Goal: Task Accomplishment & Management: Complete application form

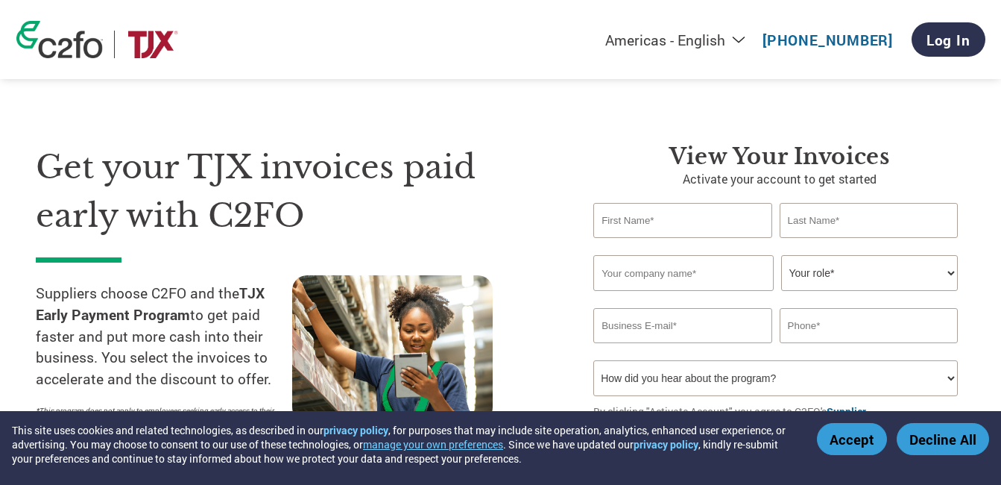
click at [668, 222] on input "text" at bounding box center [682, 220] width 178 height 35
type input "[PERSON_NAME][EMAIL_ADDRESS][DOMAIN_NAME]"
type input "-"
type input "l"
type input "L"
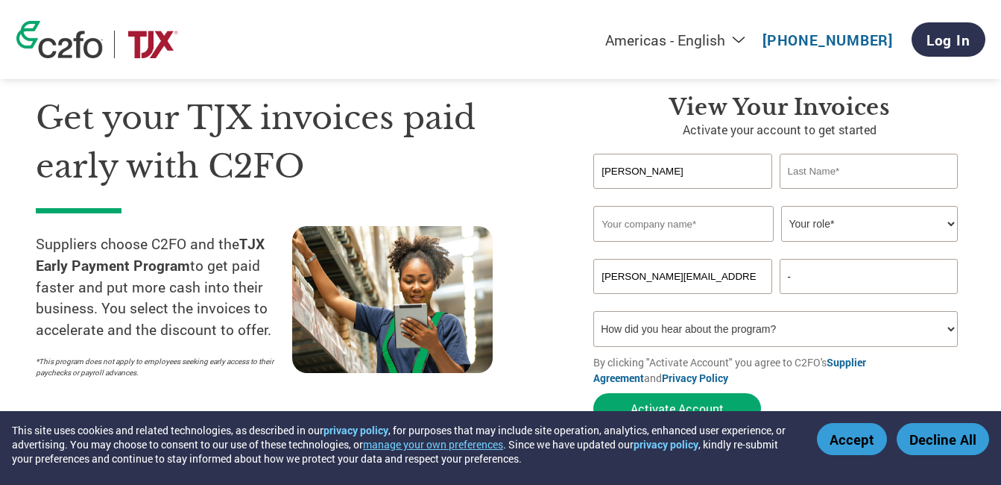
scroll to position [75, 0]
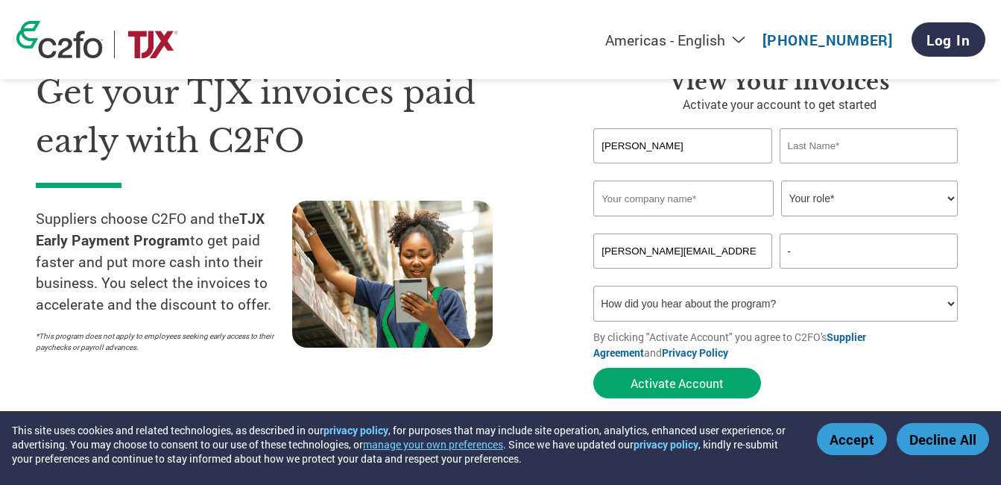
drag, startPoint x: 661, startPoint y: 153, endPoint x: 475, endPoint y: 140, distance: 186.1
click at [475, 140] on div "Get your TJX invoices paid early with C2FO Suppliers choose C2FO and the TJX Ea…" at bounding box center [501, 207] width 930 height 397
type input "LOAN"
click at [828, 145] on input "text" at bounding box center [869, 145] width 178 height 35
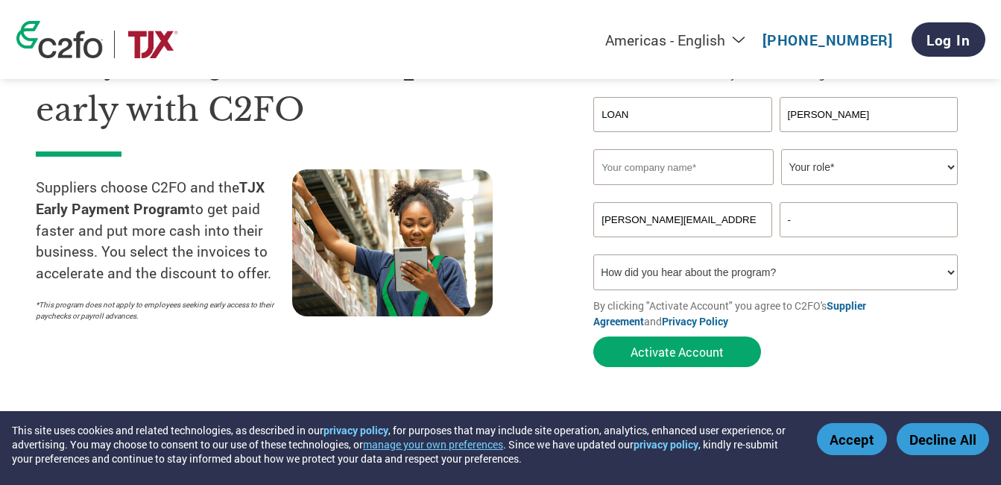
scroll to position [0, 0]
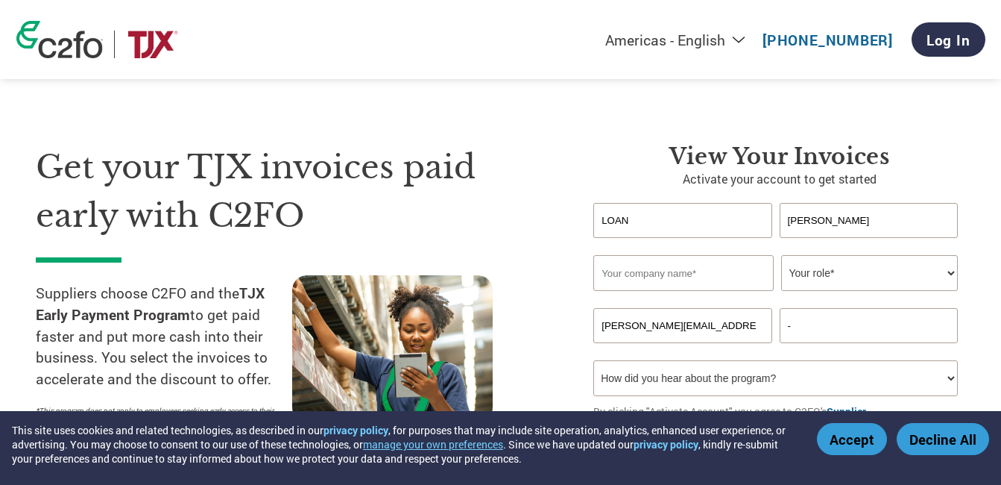
type input "[PERSON_NAME]"
click at [717, 277] on input "text" at bounding box center [683, 273] width 180 height 36
type input "TAN [PERSON_NAME] CO LTD"
click at [828, 277] on select "Your role* CFO Controller Credit Manager Finance Director Treasurer CEO Preside…" at bounding box center [869, 273] width 177 height 36
select select "OTHER"
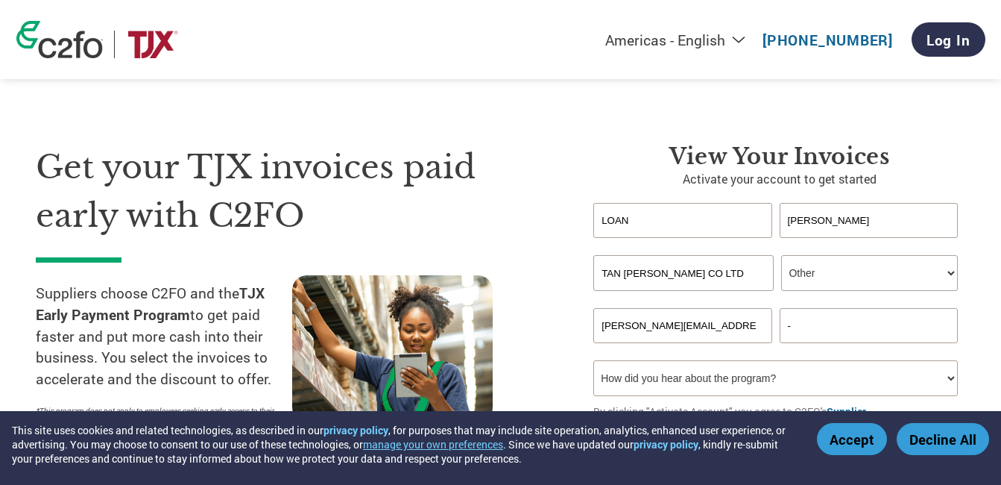
click at [781, 255] on select "Your role* CFO Controller Credit Manager Finance Director Treasurer CEO Preside…" at bounding box center [869, 273] width 177 height 36
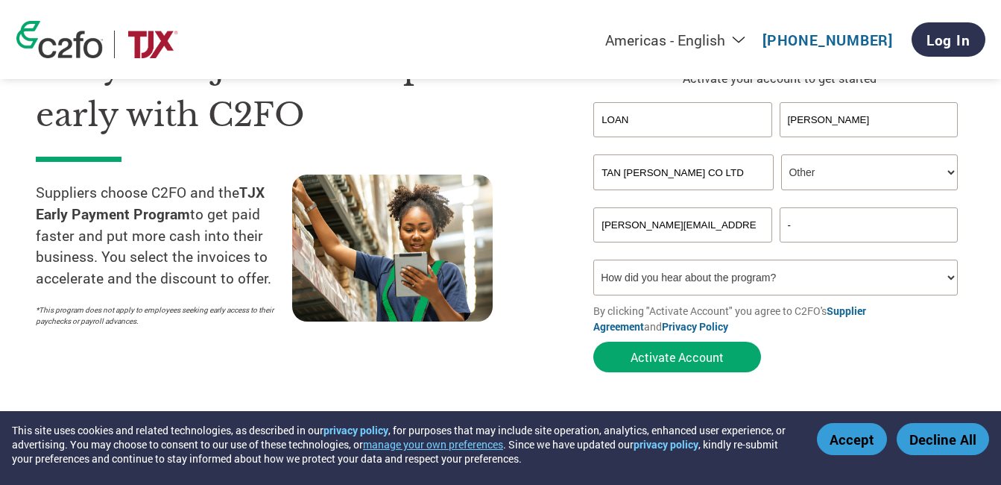
scroll to position [224, 0]
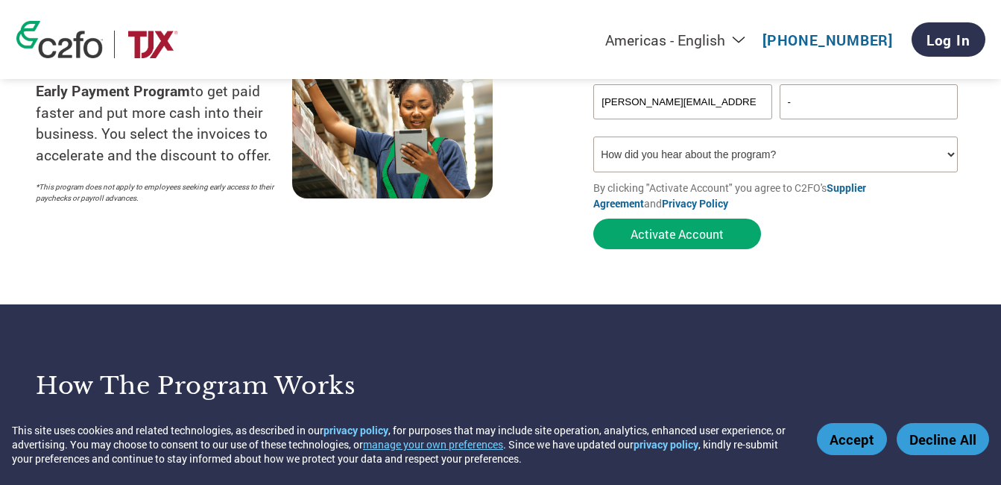
click at [763, 159] on select "How did you hear about the program? Received a letter Email Social Media Online…" at bounding box center [775, 154] width 365 height 36
click at [772, 154] on select "How did you hear about the program? Received a letter Email Social Media Online…" at bounding box center [775, 154] width 365 height 36
select select "Email"
click at [593, 136] on select "How did you hear about the program? Received a letter Email Social Media Online…" at bounding box center [775, 154] width 365 height 36
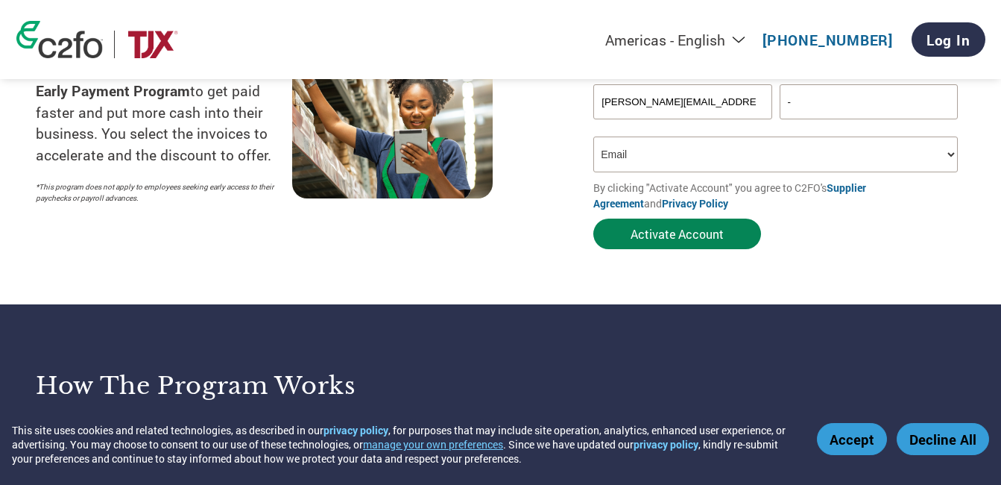
click at [634, 230] on button "Activate Account" at bounding box center [677, 233] width 168 height 31
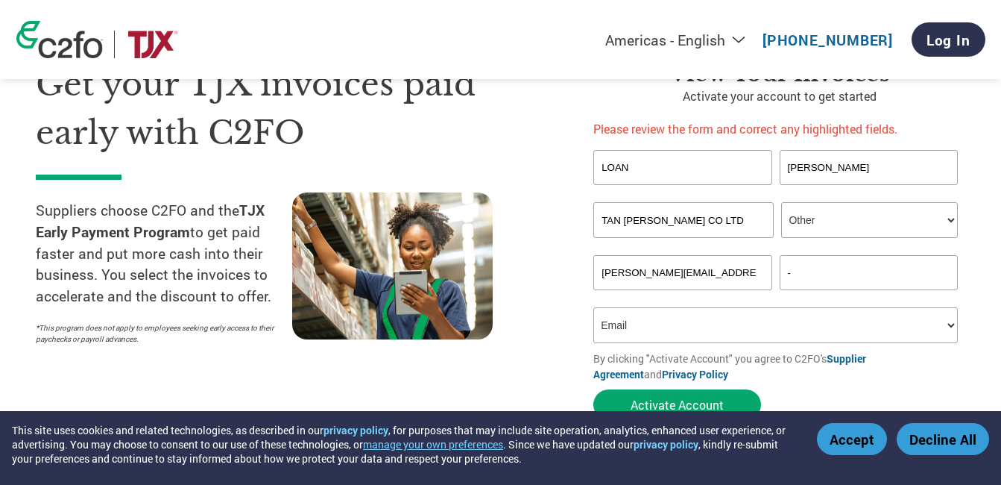
scroll to position [75, 0]
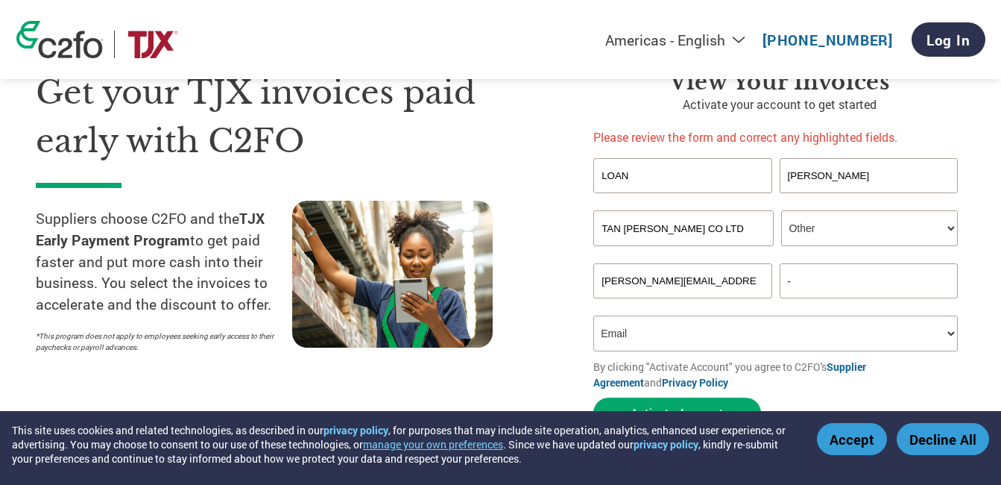
click at [813, 278] on input "-" at bounding box center [869, 280] width 178 height 35
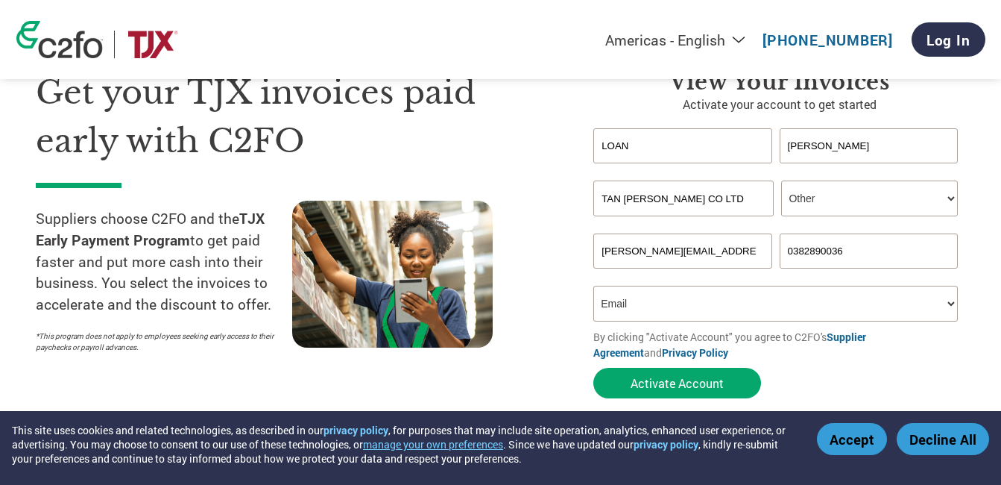
drag, startPoint x: 818, startPoint y: 247, endPoint x: 734, endPoint y: 245, distance: 84.3
click at [739, 245] on div "[PERSON_NAME][EMAIL_ADDRESS][DOMAIN_NAME] 0382890036" at bounding box center [779, 250] width 372 height 35
type input "0"
type input "02743655888"
click at [999, 248] on section "Get your TJX invoices paid early with C2FO Suppliers choose C2FO and the TJX Ea…" at bounding box center [500, 219] width 1001 height 468
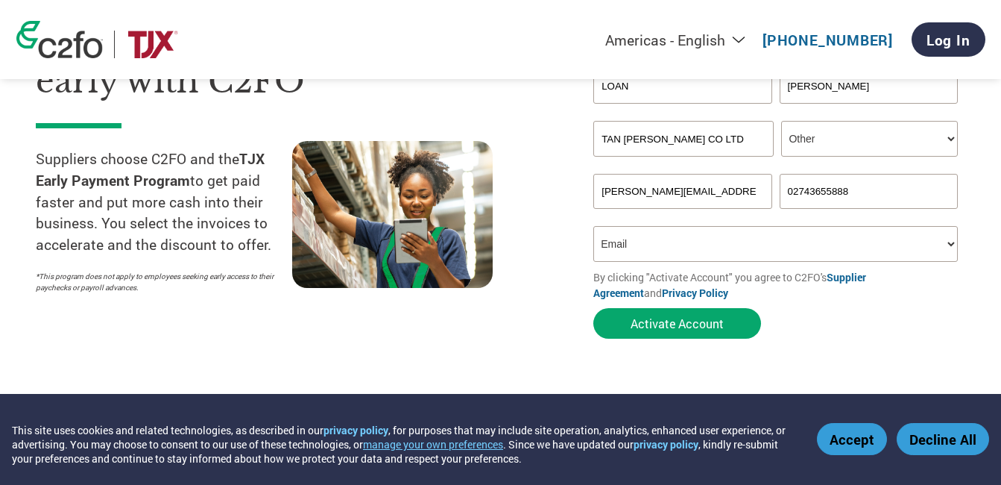
scroll to position [224, 0]
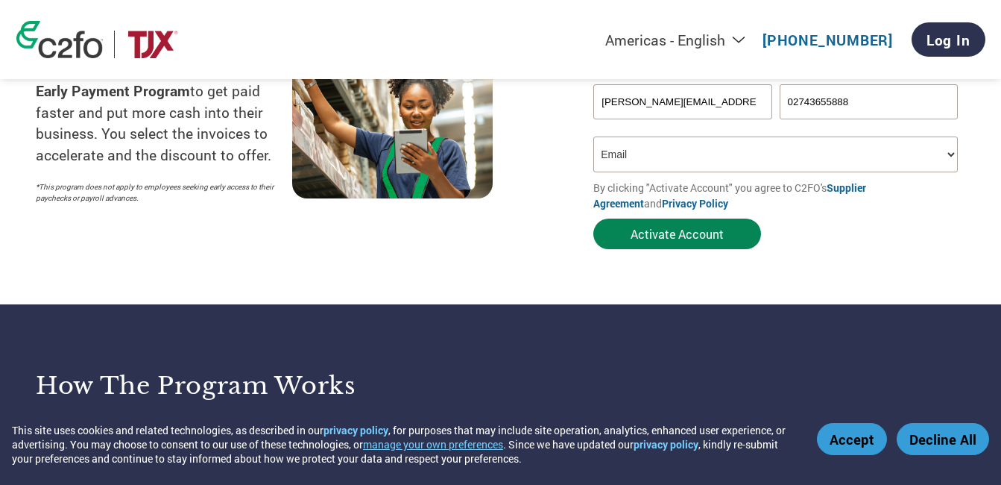
click at [699, 236] on button "Activate Account" at bounding box center [677, 233] width 168 height 31
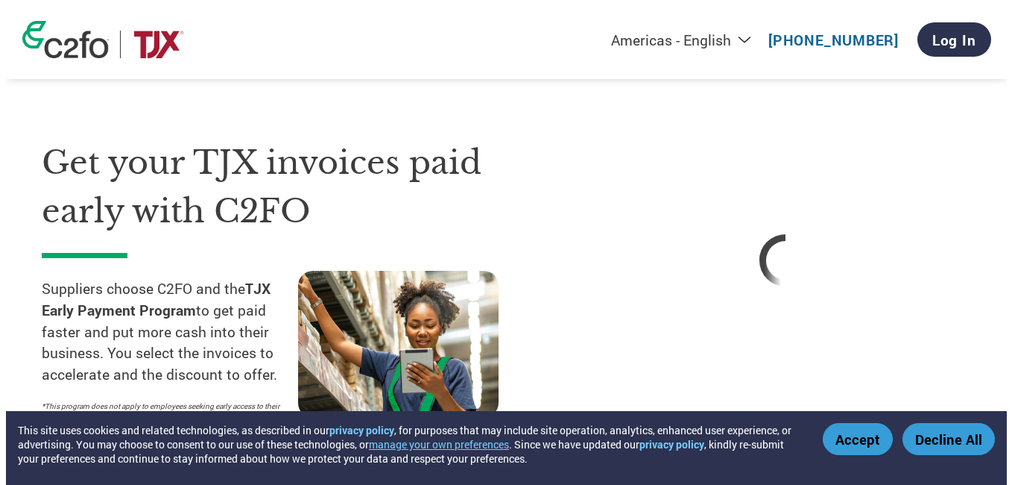
scroll to position [0, 0]
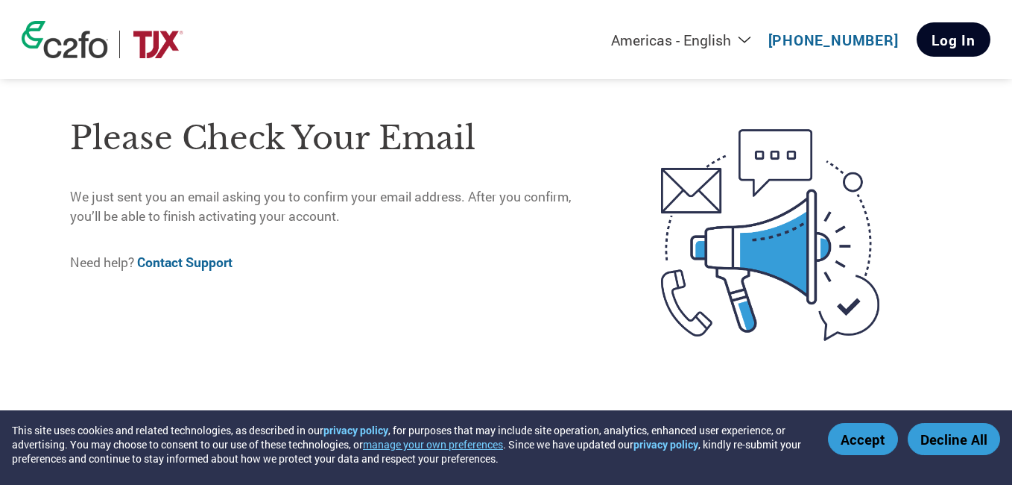
click at [940, 41] on link "Log In" at bounding box center [954, 39] width 74 height 34
